Goal: Purchase product/service

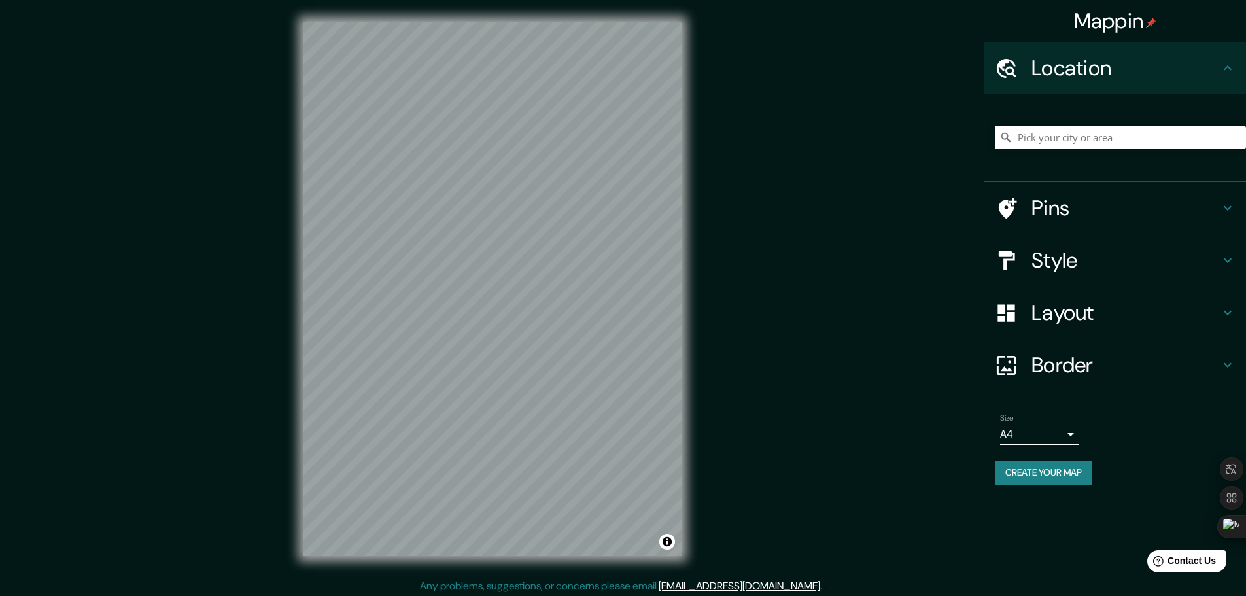
click at [1115, 262] on h4 "Style" at bounding box center [1125, 260] width 188 height 26
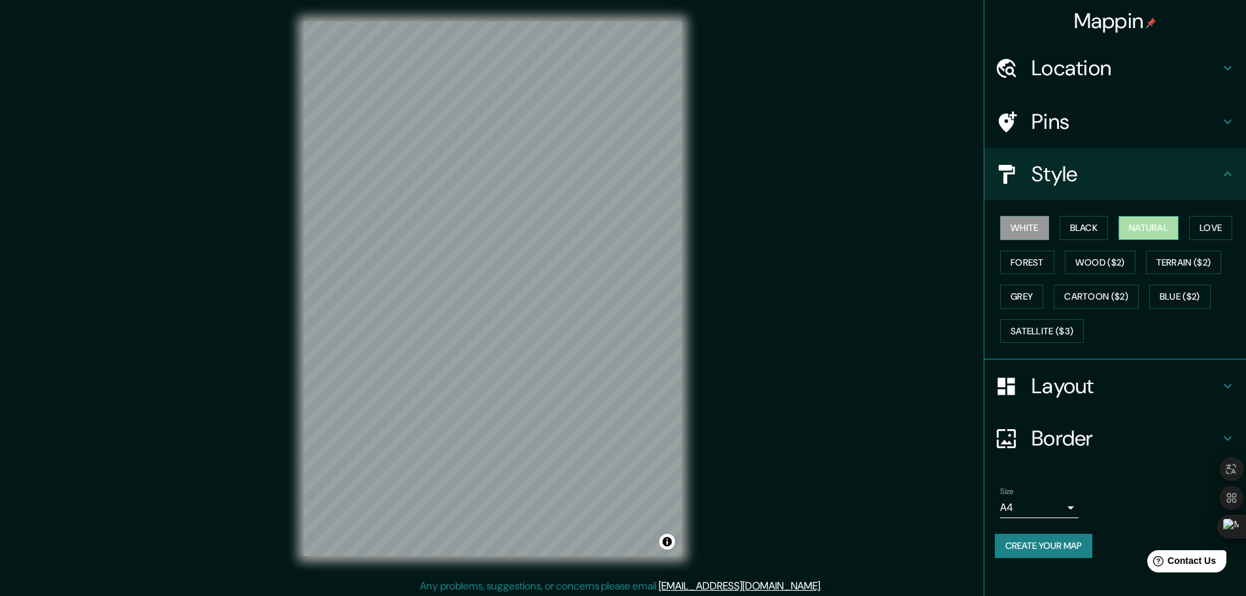
click at [1143, 224] on button "Natural" at bounding box center [1148, 228] width 60 height 24
click at [1033, 263] on button "Forest" at bounding box center [1027, 263] width 54 height 24
click at [1032, 288] on button "Grey" at bounding box center [1021, 297] width 43 height 24
click at [1033, 230] on button "White" at bounding box center [1024, 228] width 49 height 24
click at [1097, 296] on button "Cartoon ($2)" at bounding box center [1096, 297] width 85 height 24
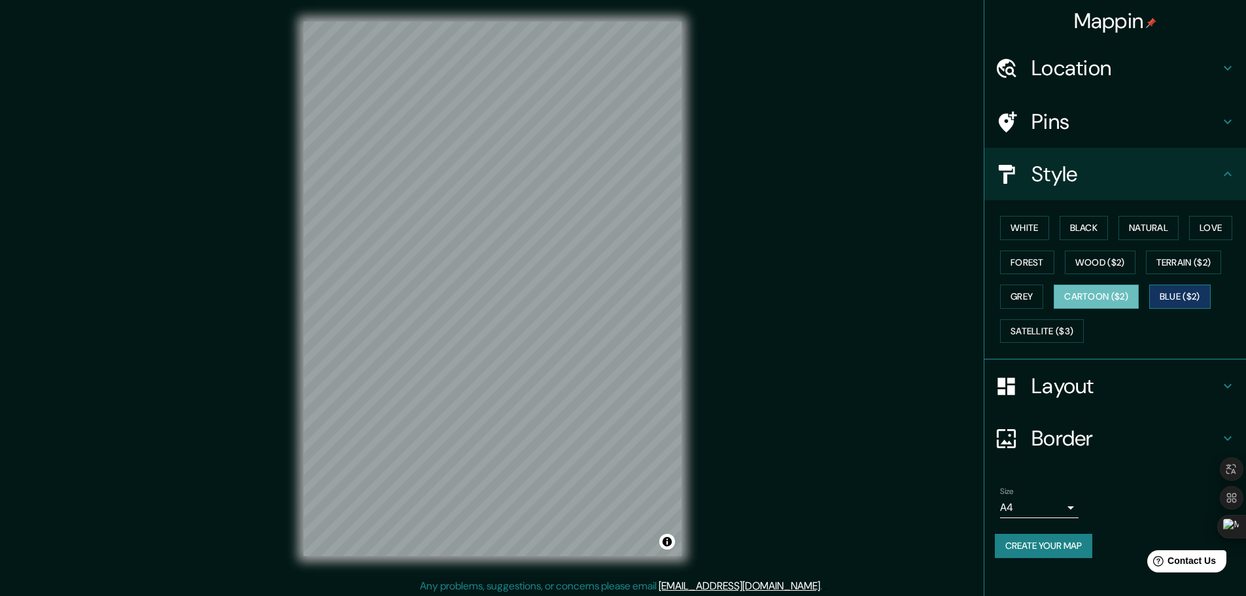
click at [1181, 297] on button "Blue ($2)" at bounding box center [1179, 297] width 61 height 24
click at [1050, 332] on button "Satellite ($3)" at bounding box center [1042, 331] width 84 height 24
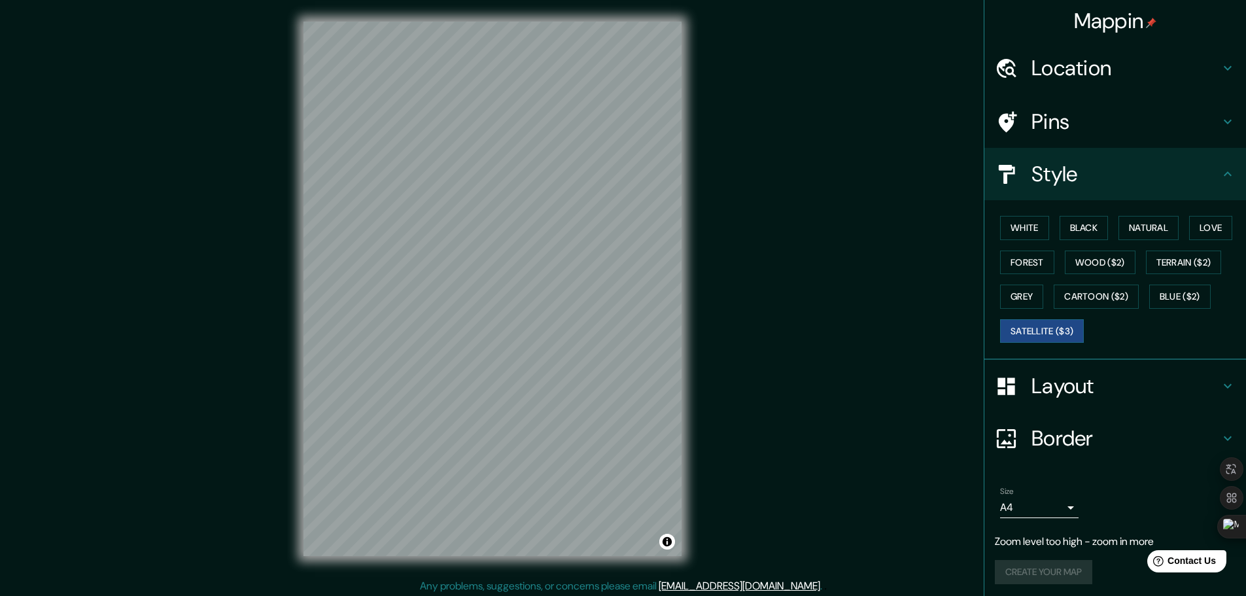
click at [725, 244] on div "Mappin Location Pins Style White Black Natural Love Forest Wood ($2) Terrain ($…" at bounding box center [623, 299] width 1246 height 599
click at [770, 213] on div "Mappin Location Pins Style White Black Natural Love Forest Wood ($2) Terrain ($…" at bounding box center [623, 299] width 1246 height 599
click at [1014, 229] on button "White" at bounding box center [1024, 228] width 49 height 24
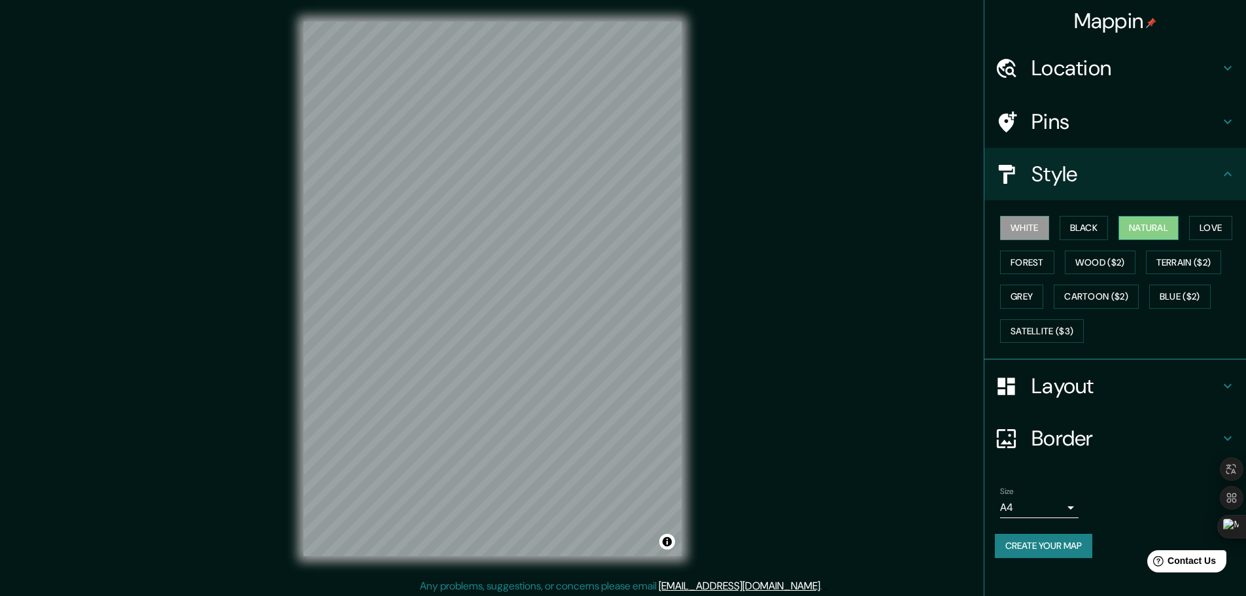
click at [1164, 227] on button "Natural" at bounding box center [1148, 228] width 60 height 24
click at [1215, 225] on button "Love" at bounding box center [1210, 228] width 43 height 24
click at [1041, 264] on button "Forest" at bounding box center [1027, 263] width 54 height 24
click at [1099, 256] on button "Wood ($2)" at bounding box center [1100, 263] width 71 height 24
click at [1032, 234] on button "White" at bounding box center [1024, 228] width 49 height 24
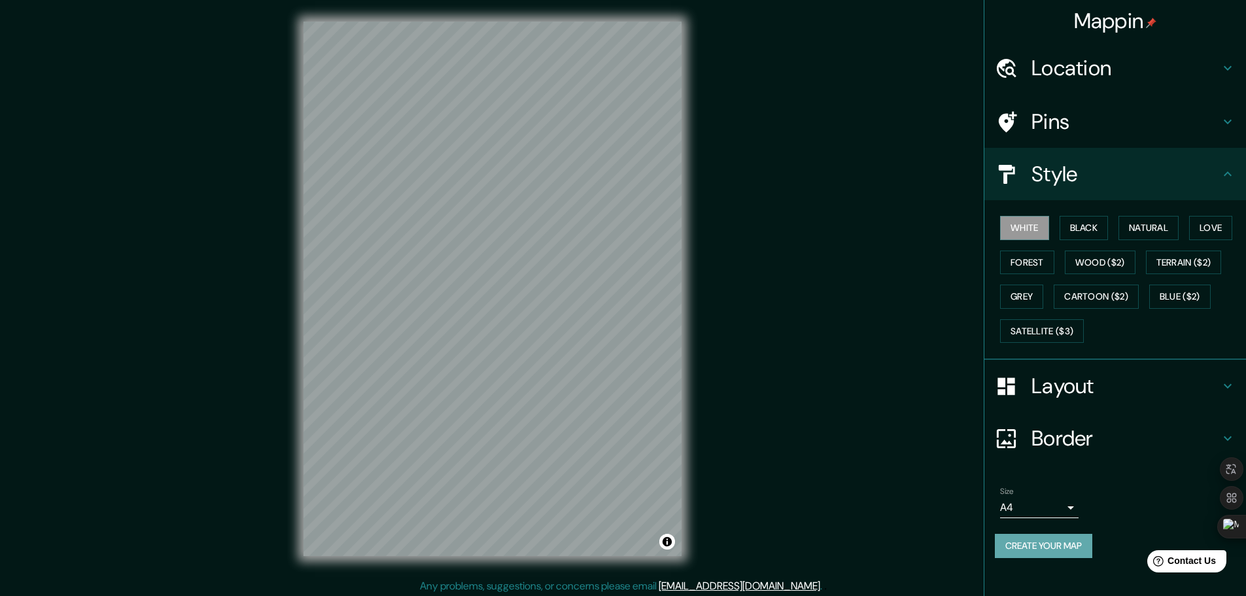
click at [1061, 541] on button "Create your map" at bounding box center [1043, 546] width 97 height 24
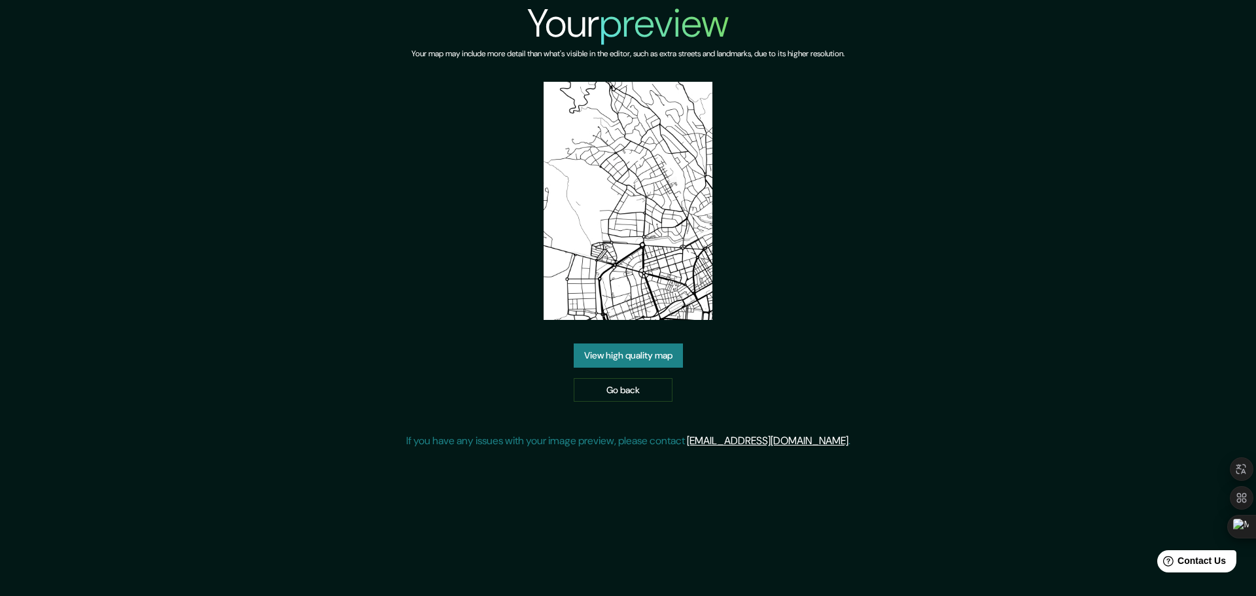
drag, startPoint x: 659, startPoint y: 352, endPoint x: 629, endPoint y: 373, distance: 37.0
click at [660, 352] on link "View high quality map" at bounding box center [628, 355] width 109 height 24
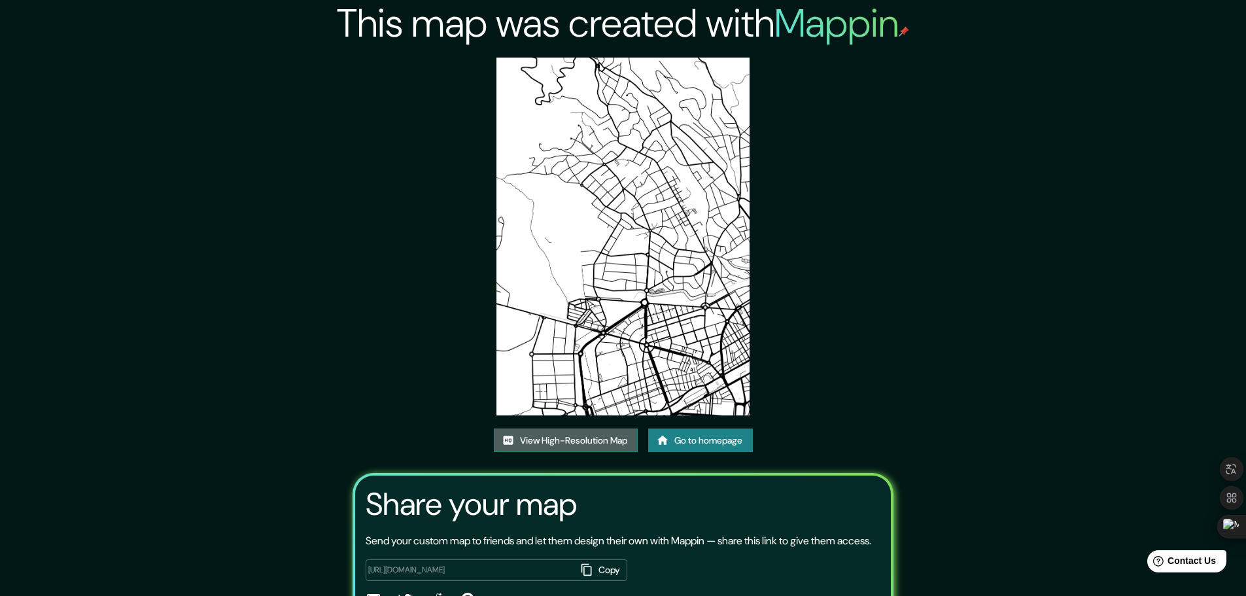
click at [585, 442] on link "View High-Resolution Map" at bounding box center [566, 440] width 144 height 24
click at [701, 443] on link "Go to homepage" at bounding box center [700, 440] width 105 height 24
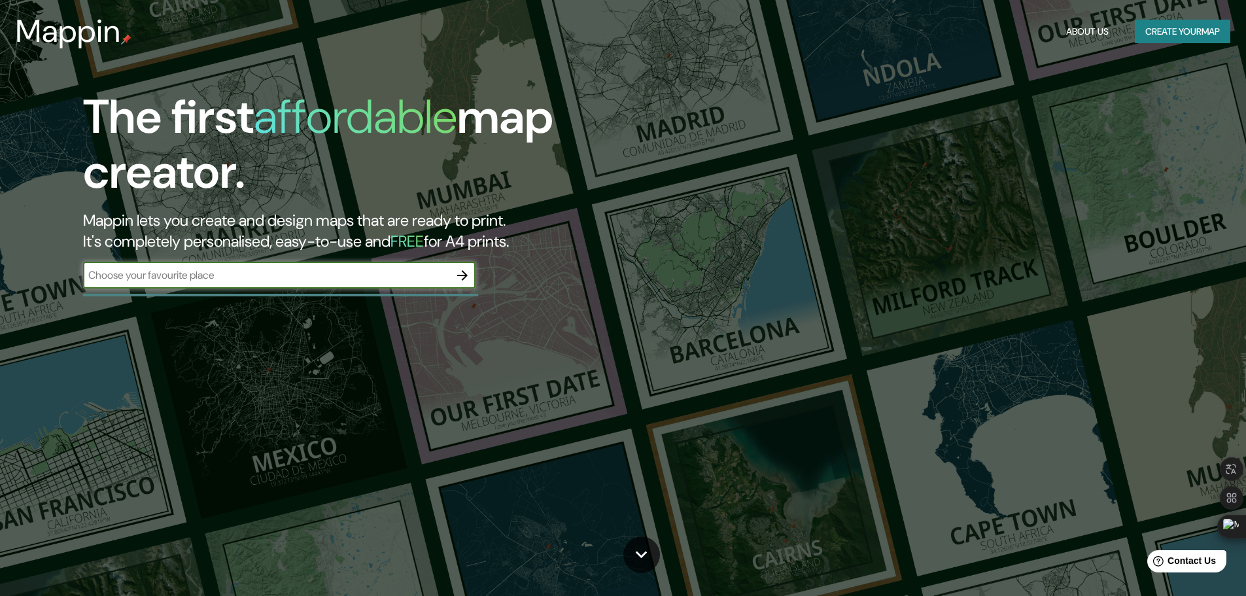
click at [251, 279] on input "text" at bounding box center [266, 275] width 366 height 15
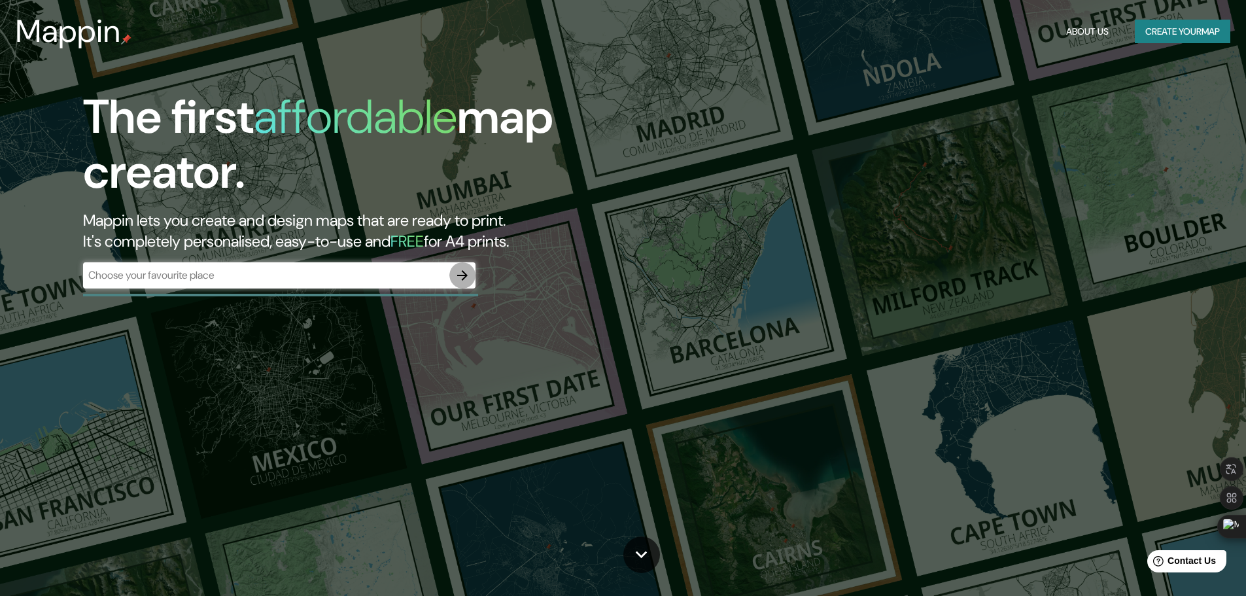
click at [461, 274] on icon "button" at bounding box center [463, 276] width 16 height 16
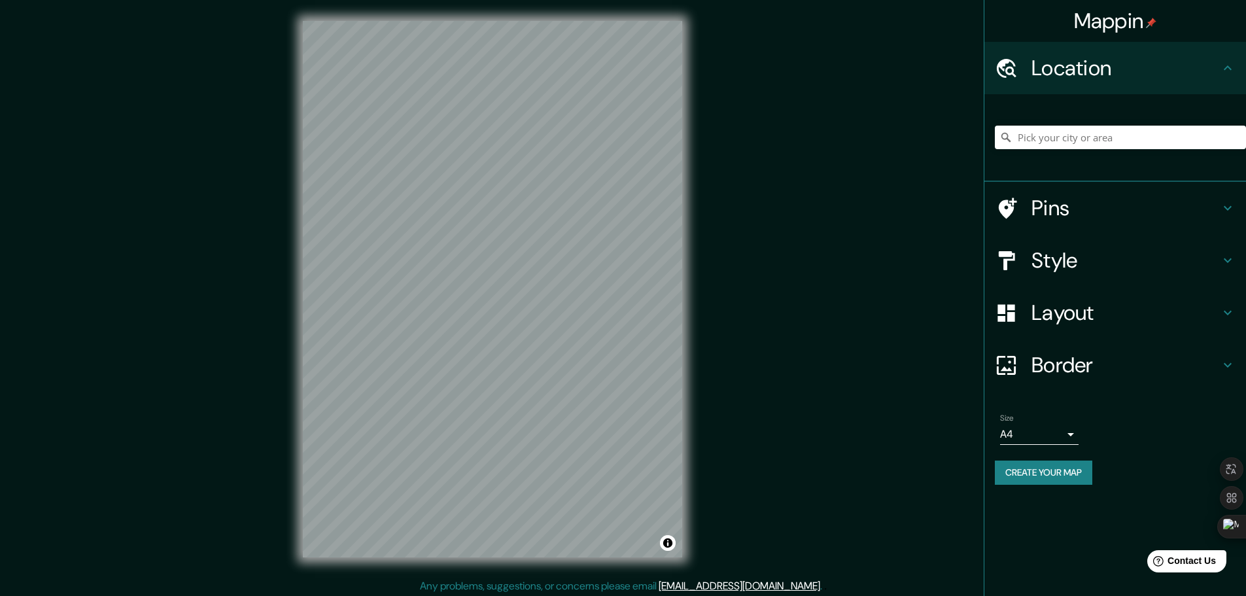
click at [1045, 209] on h4 "Pins" at bounding box center [1125, 208] width 188 height 26
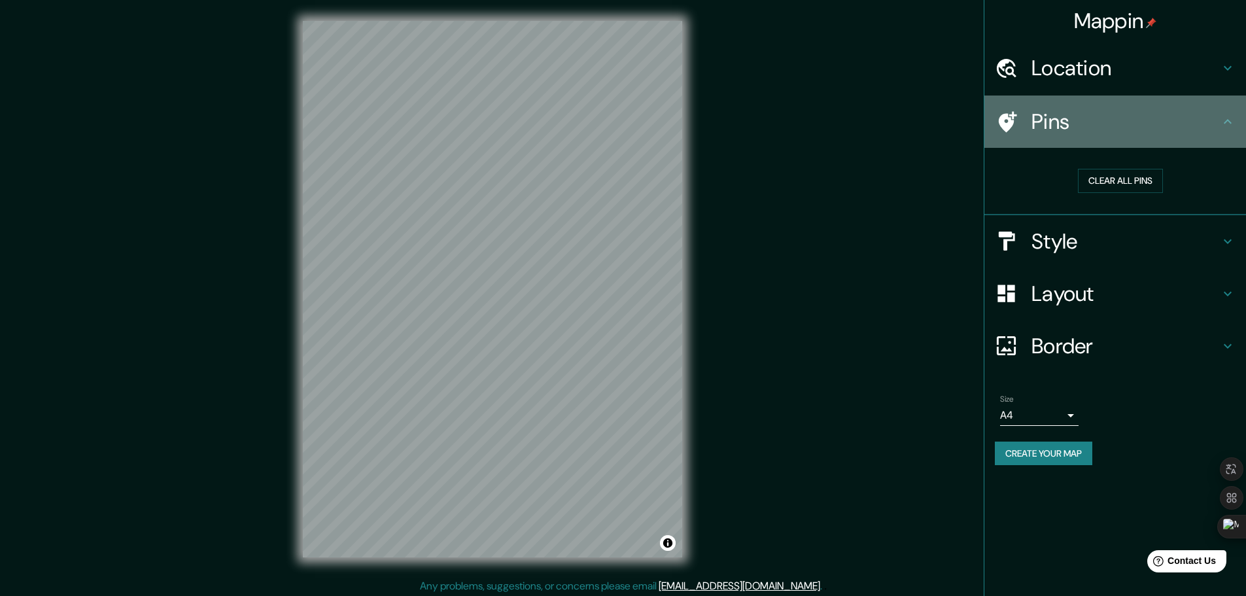
click at [1050, 124] on h4 "Pins" at bounding box center [1125, 122] width 188 height 26
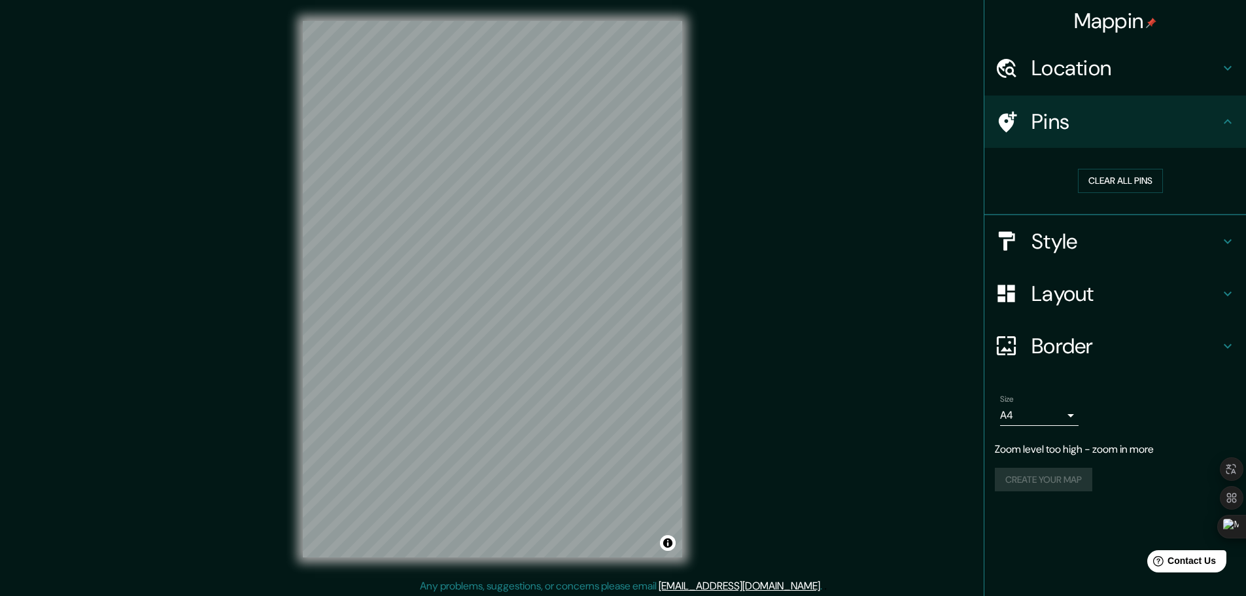
click at [1037, 70] on h4 "Location" at bounding box center [1125, 68] width 188 height 26
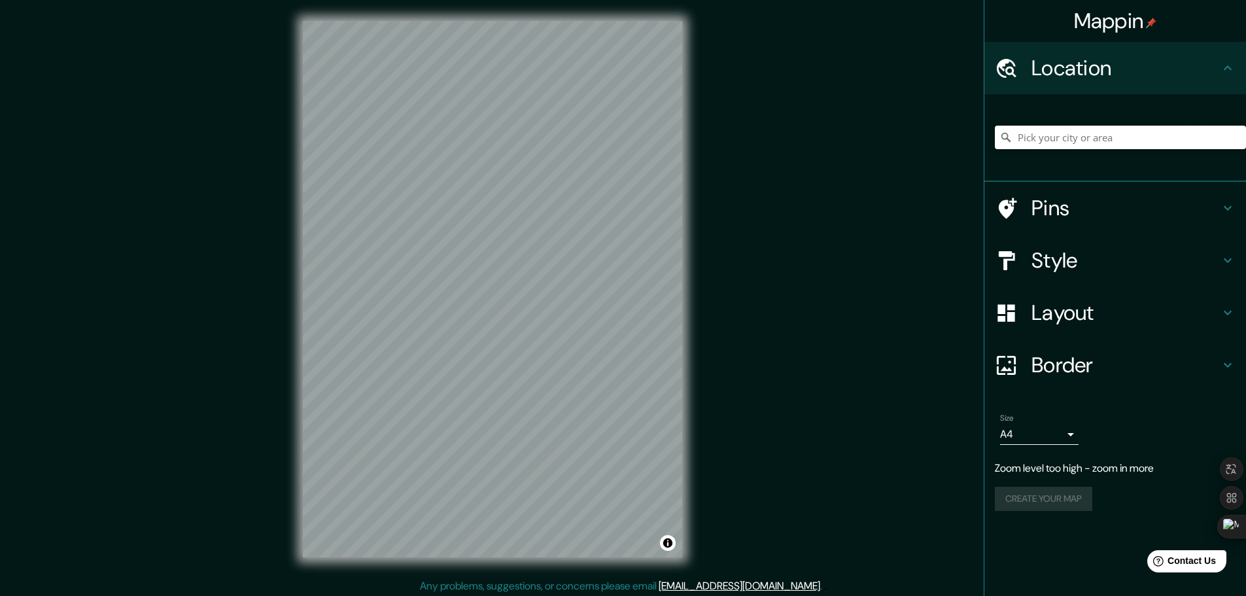
click at [1098, 139] on input "Pick your city or area" at bounding box center [1120, 138] width 251 height 24
type input "CORDOBA"
click at [1056, 477] on button "Create your map" at bounding box center [1043, 472] width 97 height 24
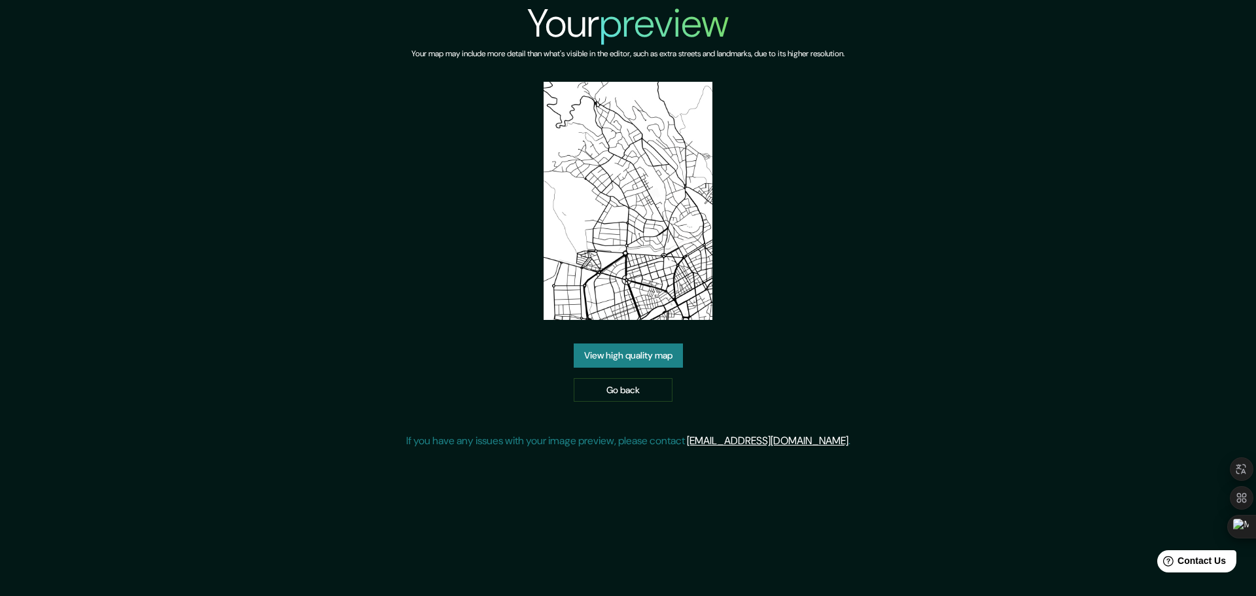
click at [653, 355] on link "View high quality map" at bounding box center [628, 355] width 109 height 24
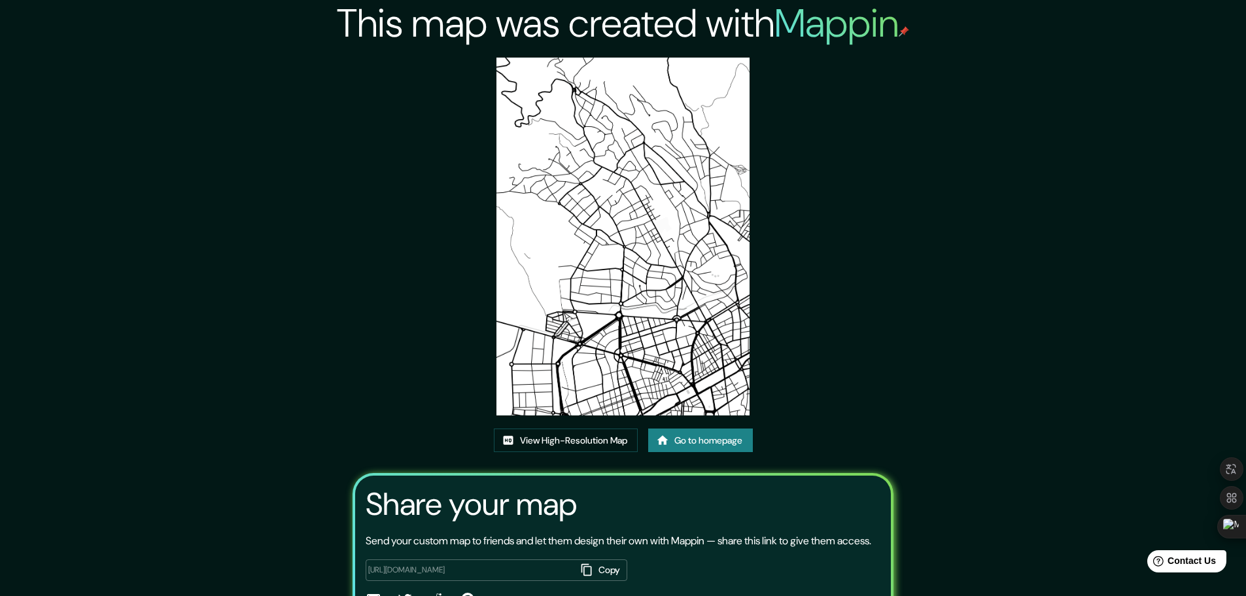
scroll to position [89, 0]
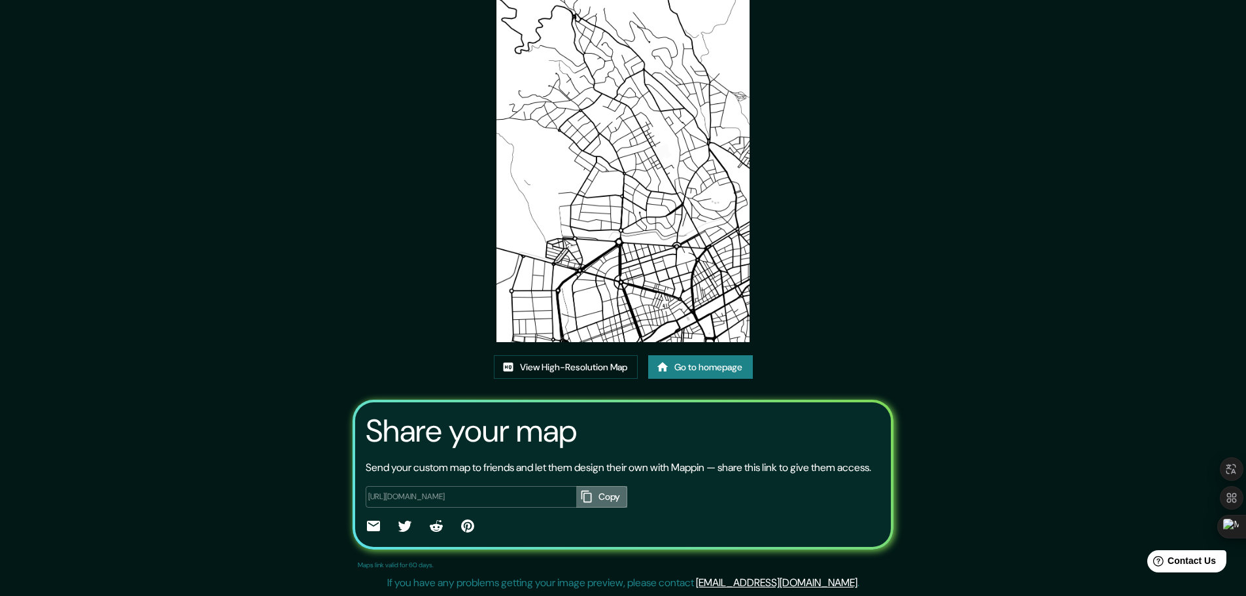
click at [596, 494] on button "Copy" at bounding box center [601, 497] width 51 height 22
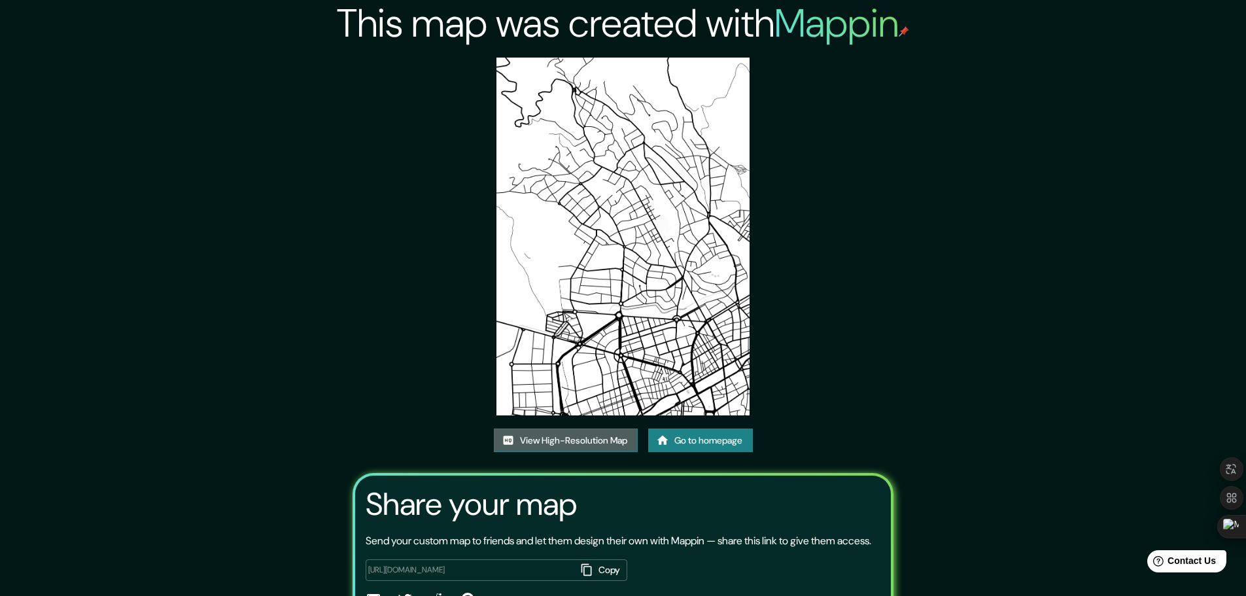
click at [576, 440] on link "View High-Resolution Map" at bounding box center [566, 440] width 144 height 24
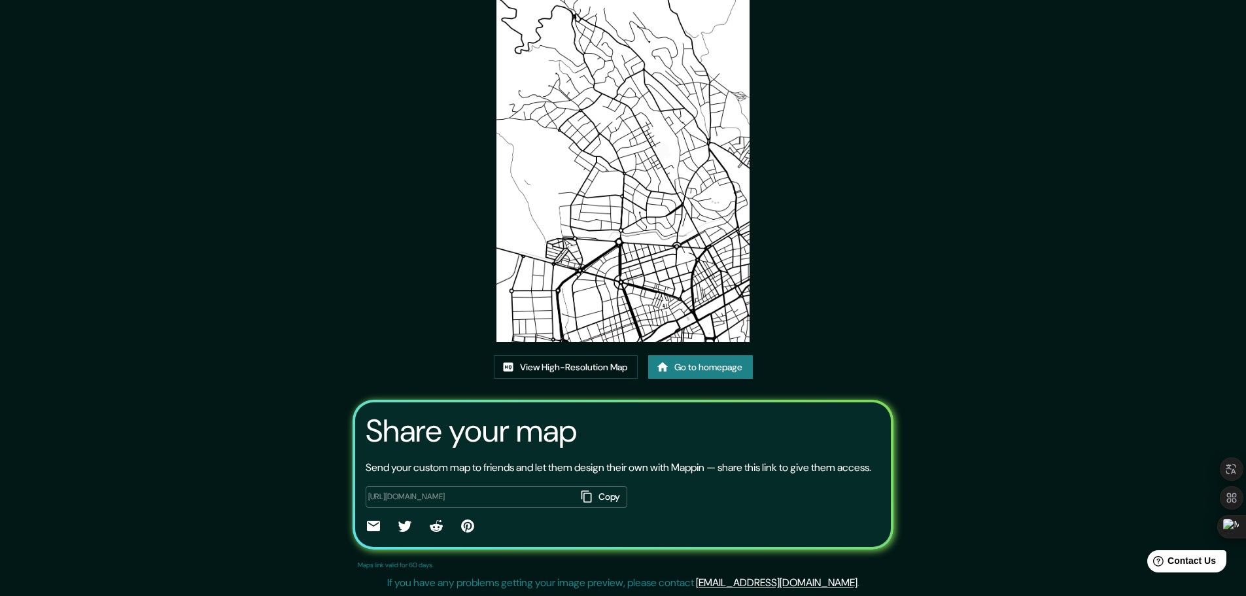
scroll to position [89, 0]
click at [371, 528] on icon at bounding box center [373, 526] width 13 height 10
click at [610, 496] on button "Copy" at bounding box center [601, 497] width 51 height 22
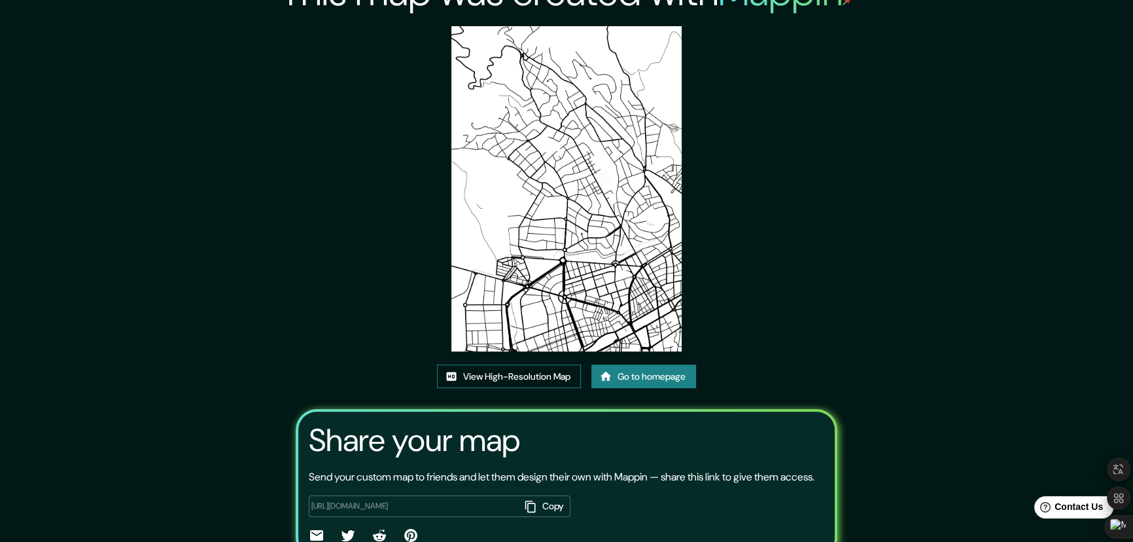
scroll to position [111, 0]
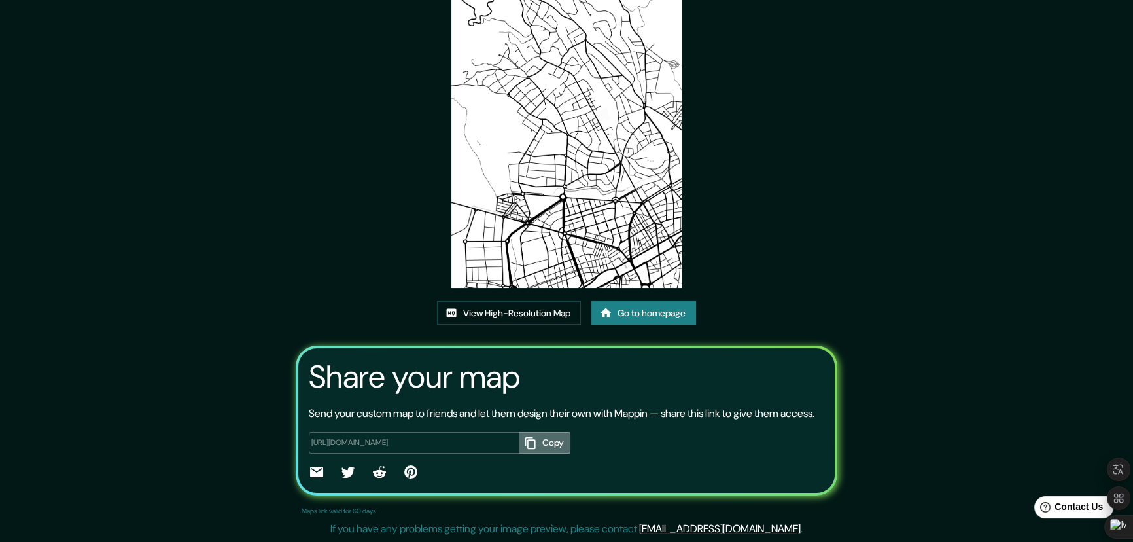
click at [539, 438] on button "Copy" at bounding box center [544, 443] width 51 height 22
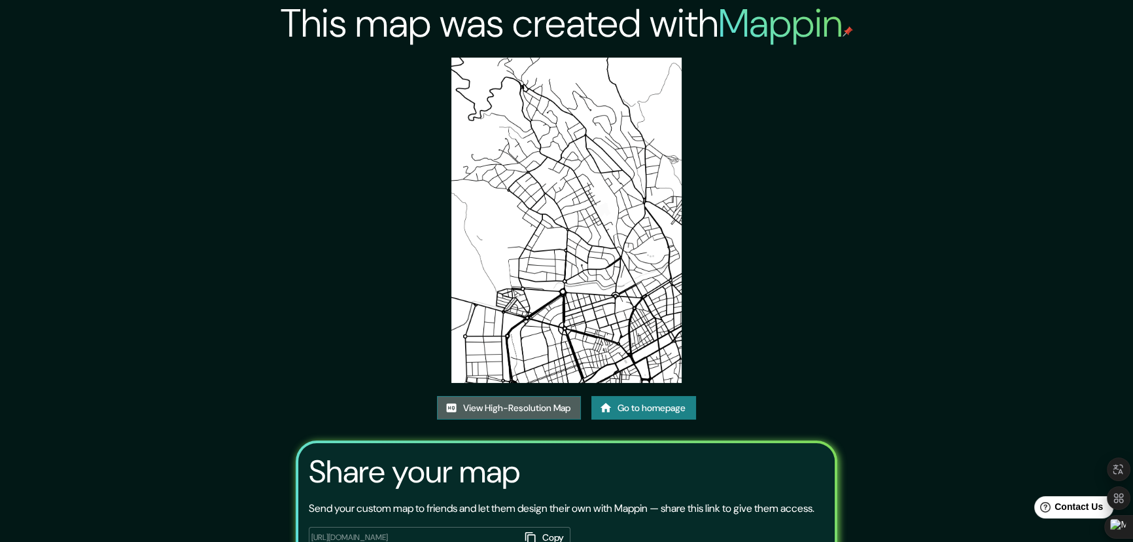
click at [493, 406] on link "View High-Resolution Map" at bounding box center [509, 408] width 144 height 24
